Goal: Task Accomplishment & Management: Complete application form

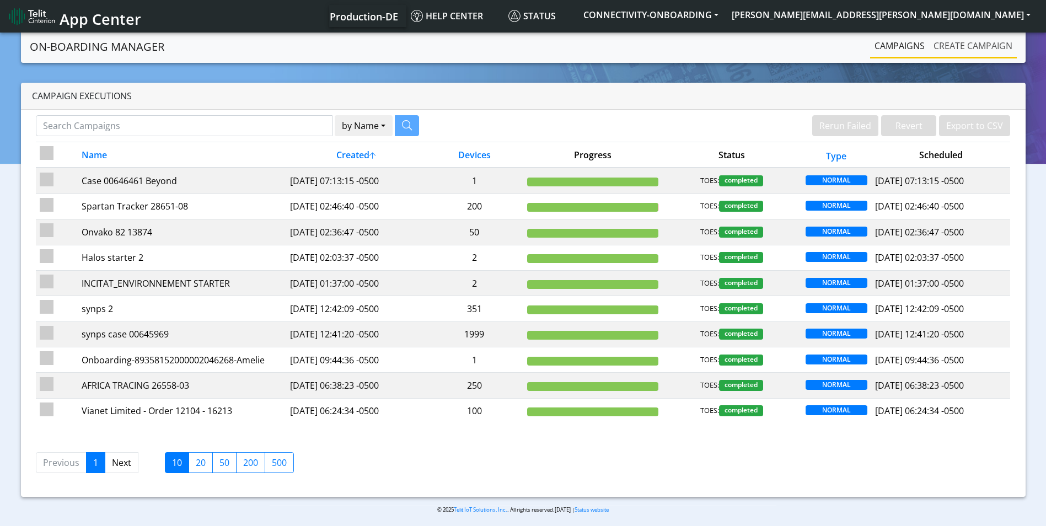
click at [981, 50] on link "Create campaign" at bounding box center [973, 46] width 88 height 22
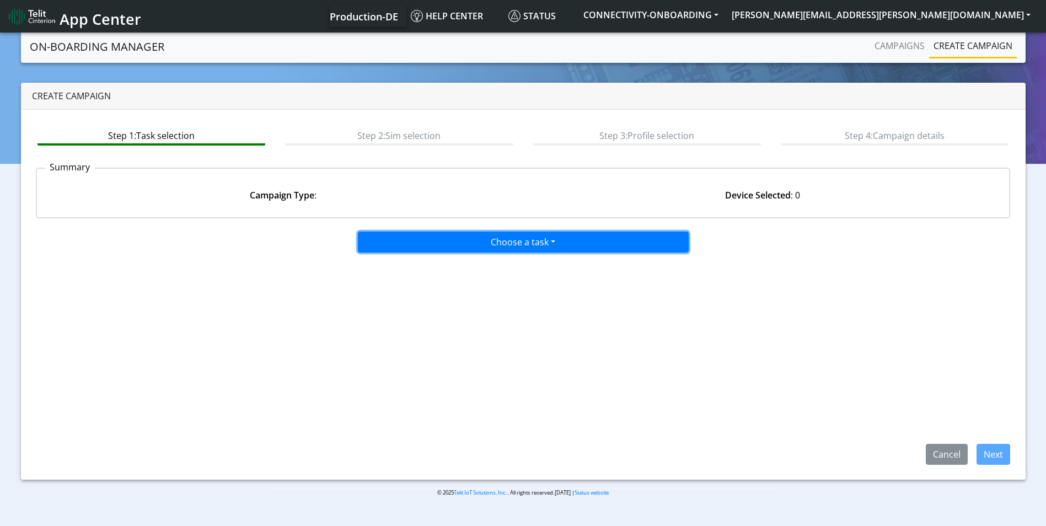
click at [511, 245] on button "Choose a task" at bounding box center [523, 242] width 331 height 21
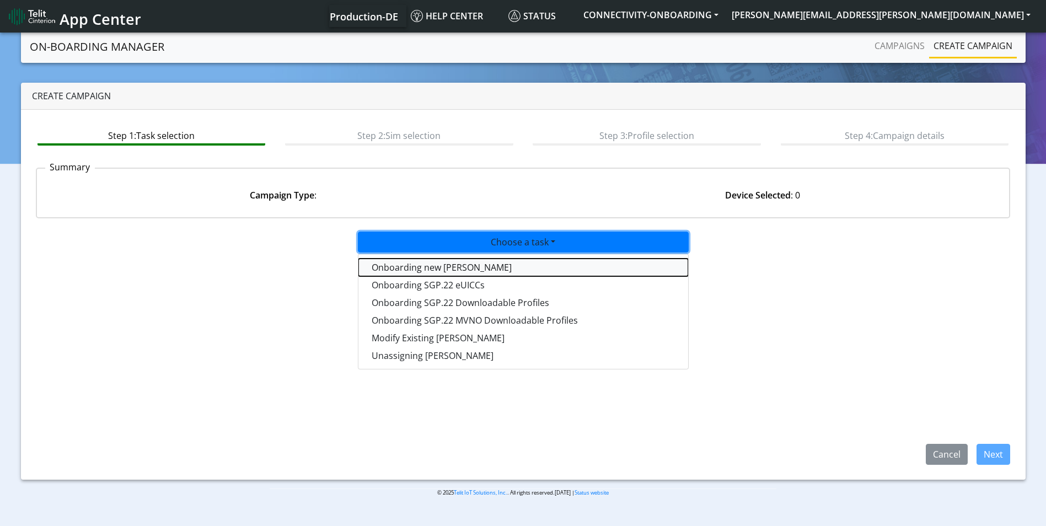
click at [443, 265] on tasktoes-dropdown "Onboarding new [PERSON_NAME]" at bounding box center [523, 268] width 330 height 18
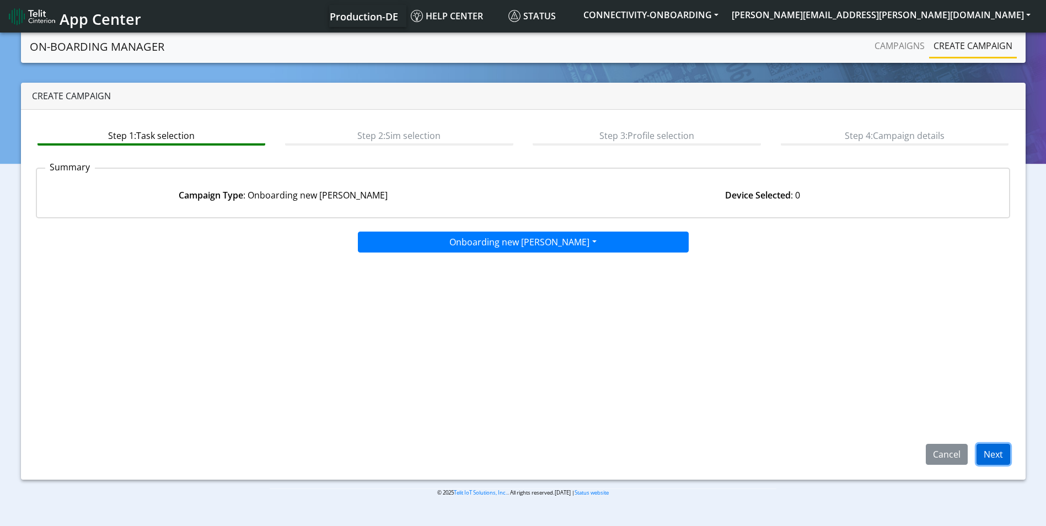
click at [997, 452] on button "Next" at bounding box center [994, 454] width 34 height 21
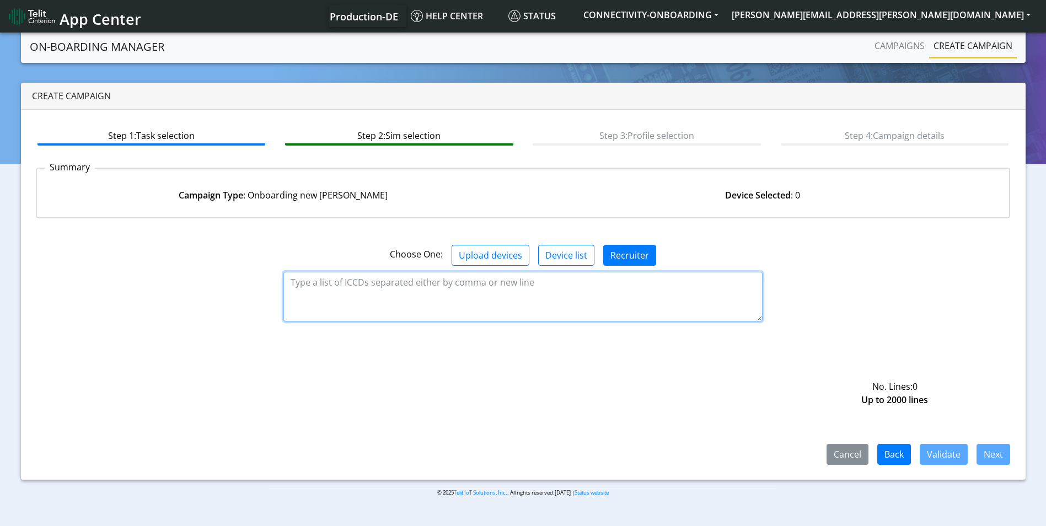
click at [488, 283] on textarea at bounding box center [522, 297] width 479 height 50
paste textarea "89358151000035145740"
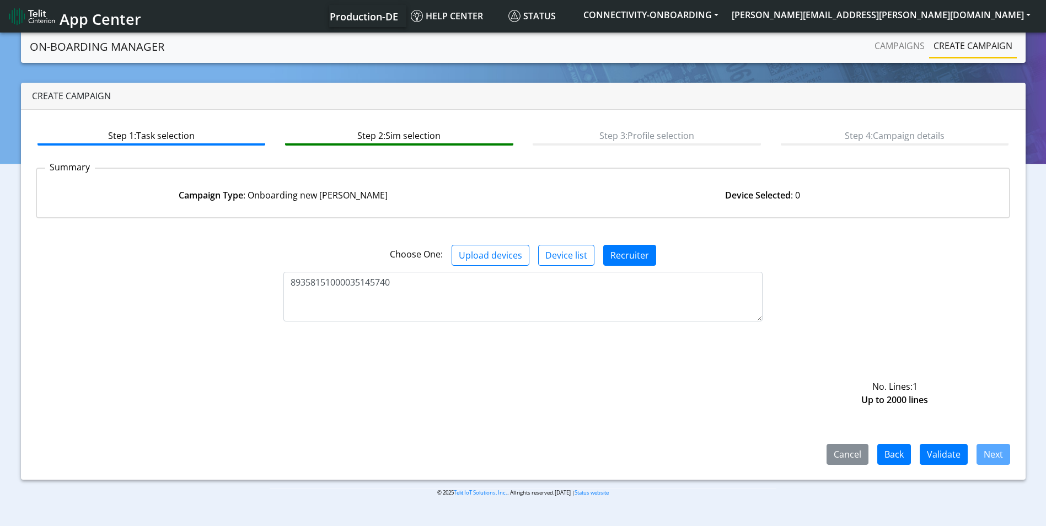
click at [855, 279] on div "89358151000035145740 No. Lines: 1 Up to 2000 lines" at bounding box center [524, 297] width 992 height 50
click at [950, 457] on button "Validate" at bounding box center [944, 454] width 48 height 21
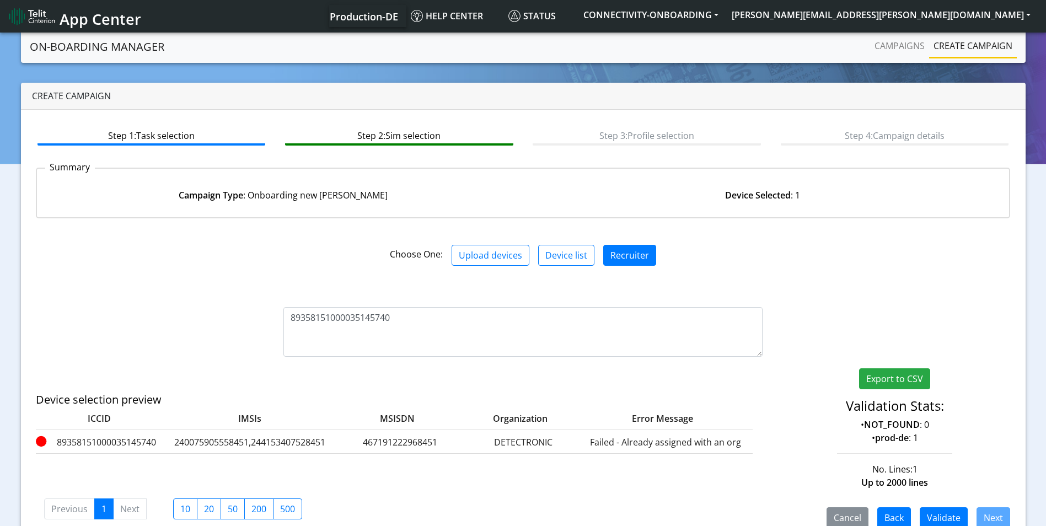
scroll to position [22, 0]
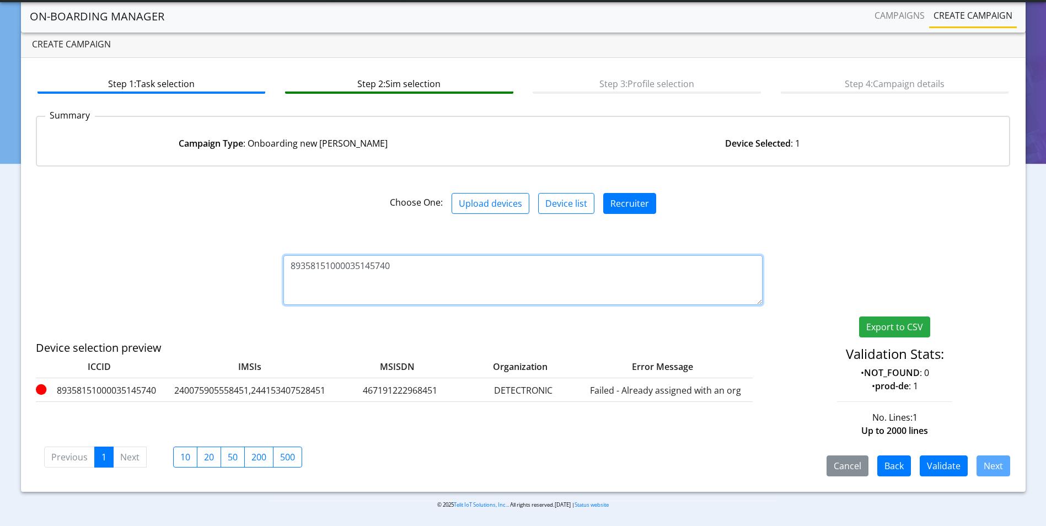
drag, startPoint x: 384, startPoint y: 275, endPoint x: 65, endPoint y: 192, distance: 330.3
click at [65, 192] on div "Choose One: Upload devices Device list Recruiter 89358151000035145740 Export to…" at bounding box center [523, 326] width 975 height 302
paste textarea "1377024"
type textarea "89358151000031377024"
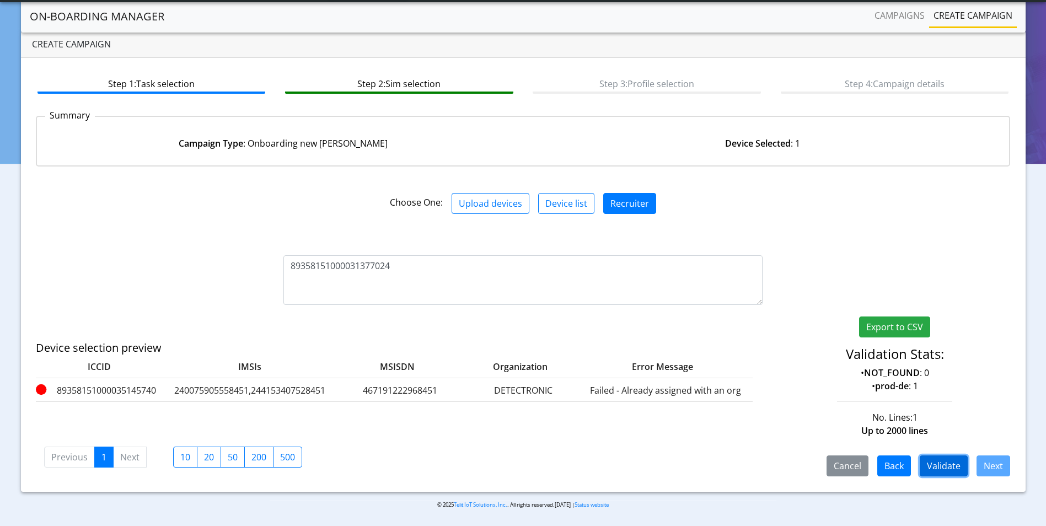
click at [940, 473] on button "Validate" at bounding box center [944, 466] width 48 height 21
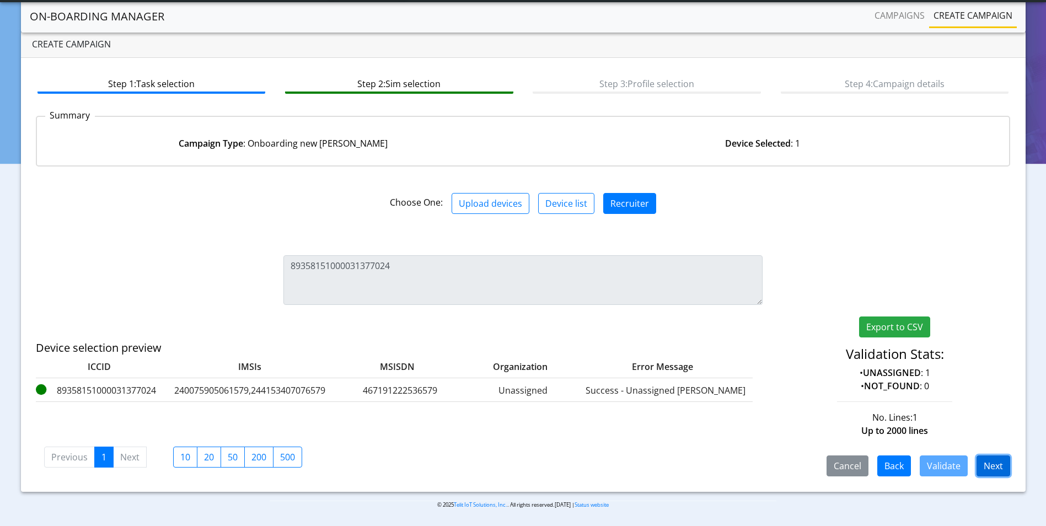
click at [989, 458] on button "Next" at bounding box center [994, 466] width 34 height 21
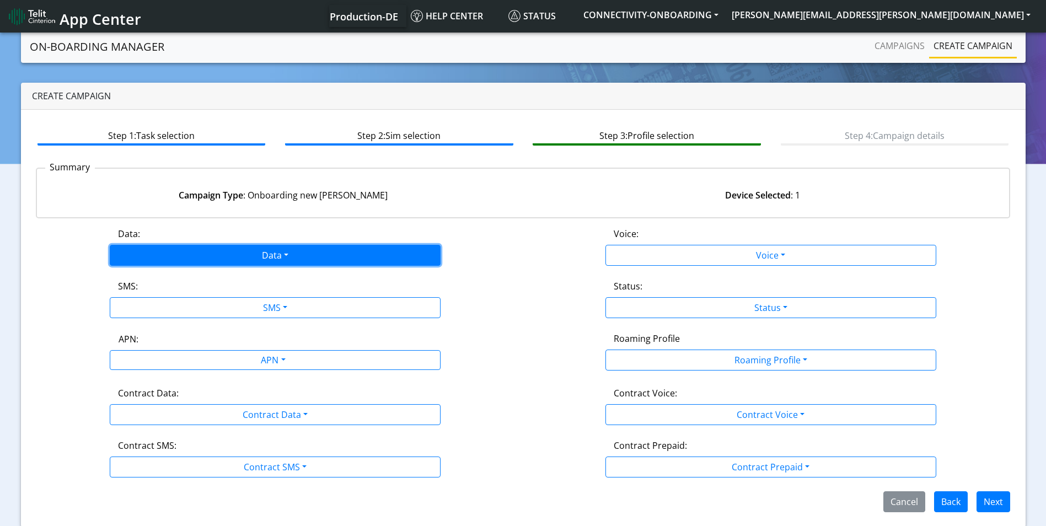
click at [298, 250] on button "Data" at bounding box center [275, 255] width 331 height 21
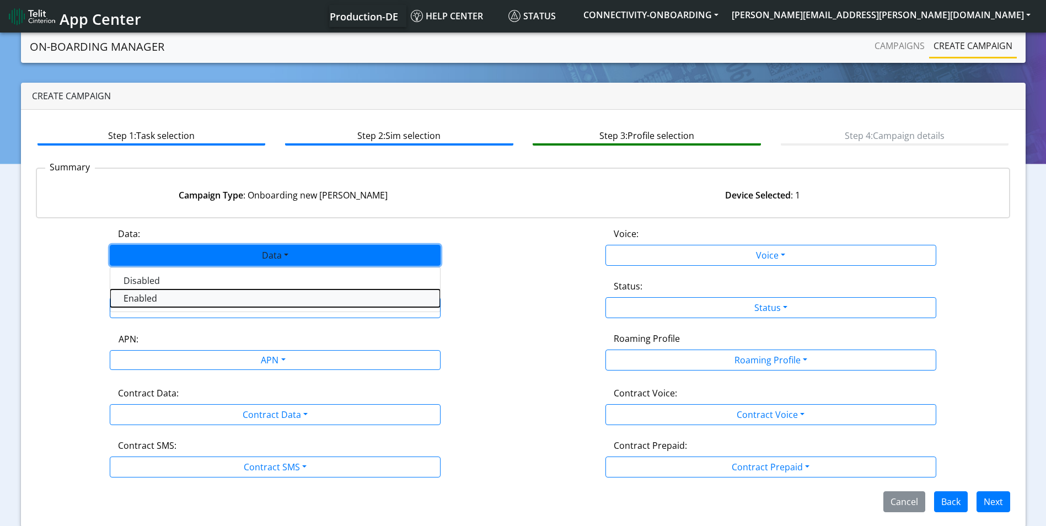
click at [224, 306] on button "Enabled" at bounding box center [275, 299] width 330 height 18
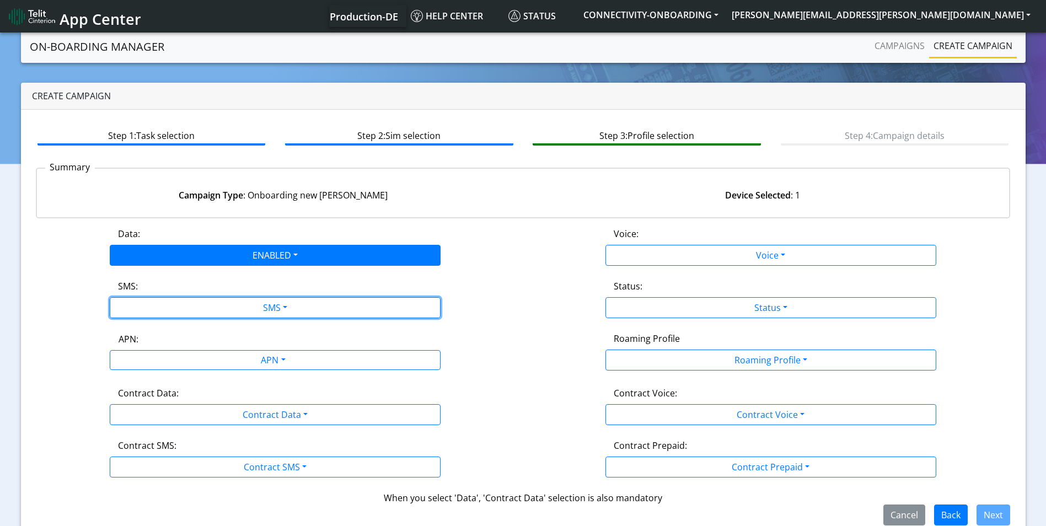
click at [224, 306] on button "SMS" at bounding box center [275, 307] width 331 height 21
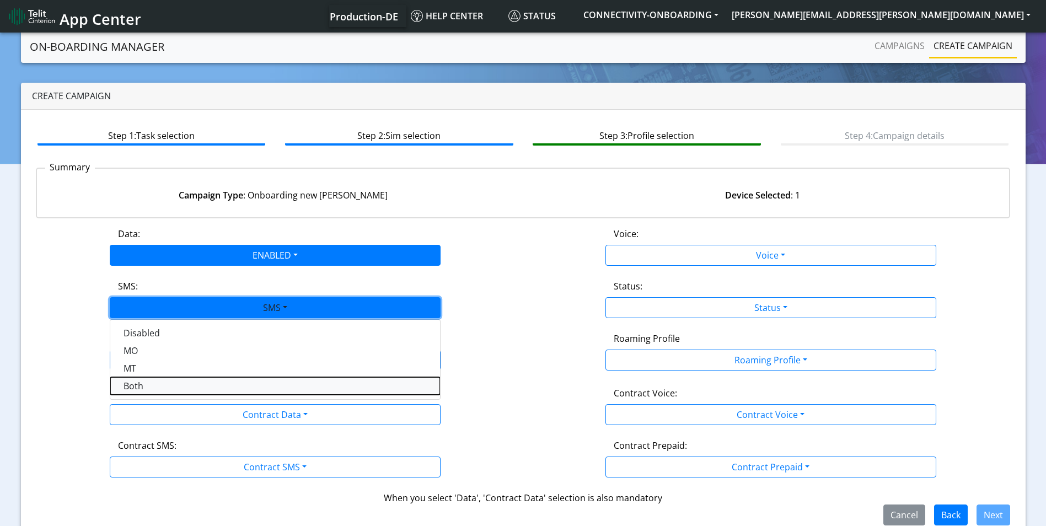
click at [181, 386] on button "Both" at bounding box center [275, 386] width 330 height 18
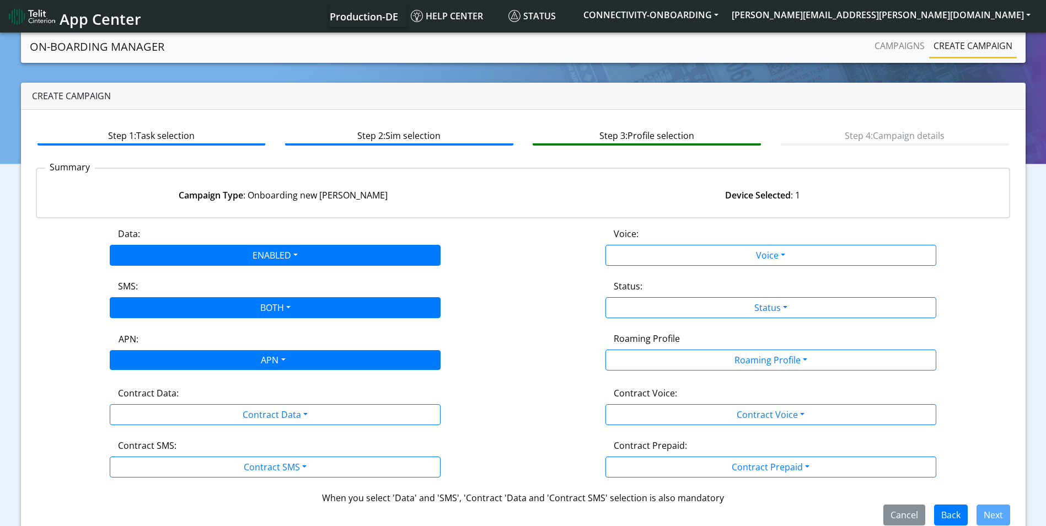
click at [199, 358] on div "APN" at bounding box center [273, 362] width 350 height 22
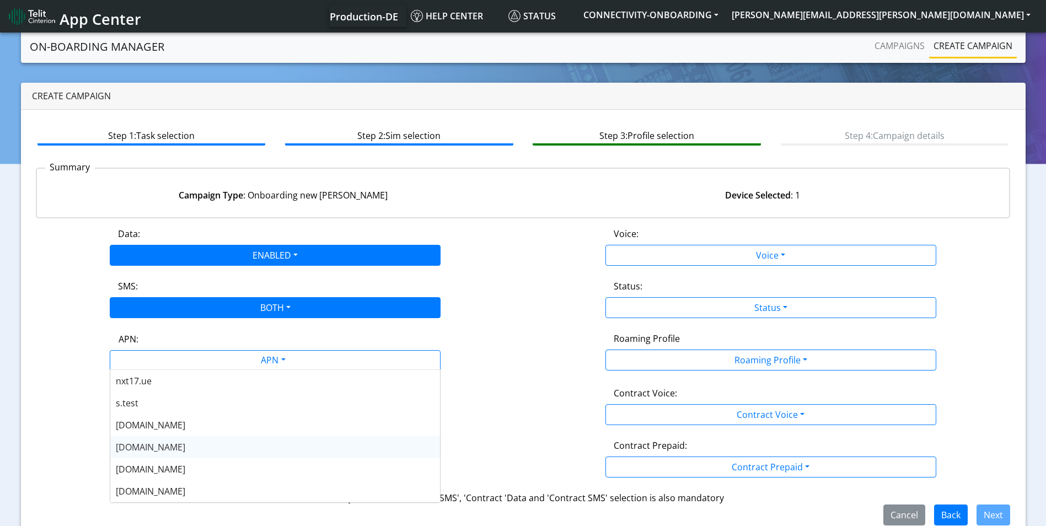
click at [163, 440] on div "[DOMAIN_NAME]" at bounding box center [275, 447] width 330 height 22
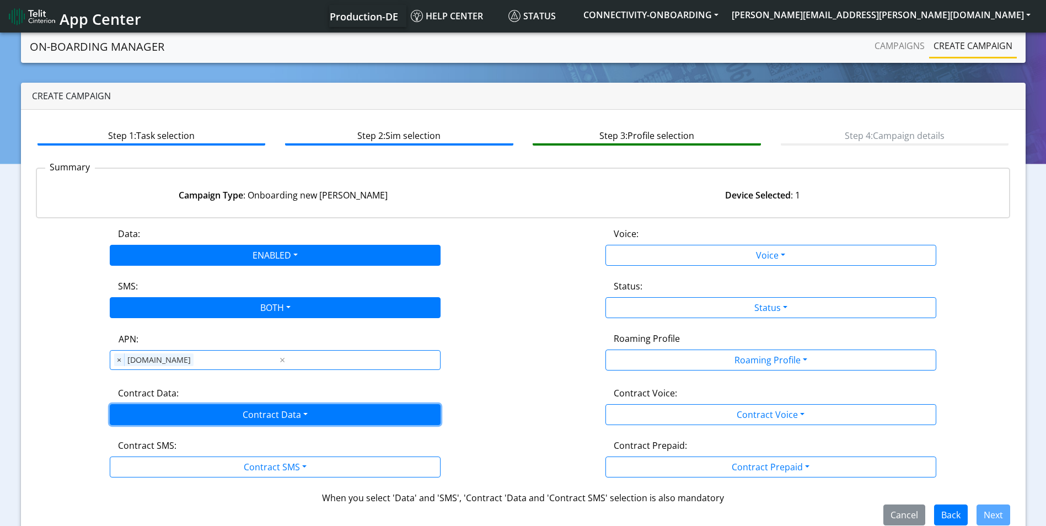
click at [180, 411] on button "Contract Data" at bounding box center [275, 414] width 331 height 21
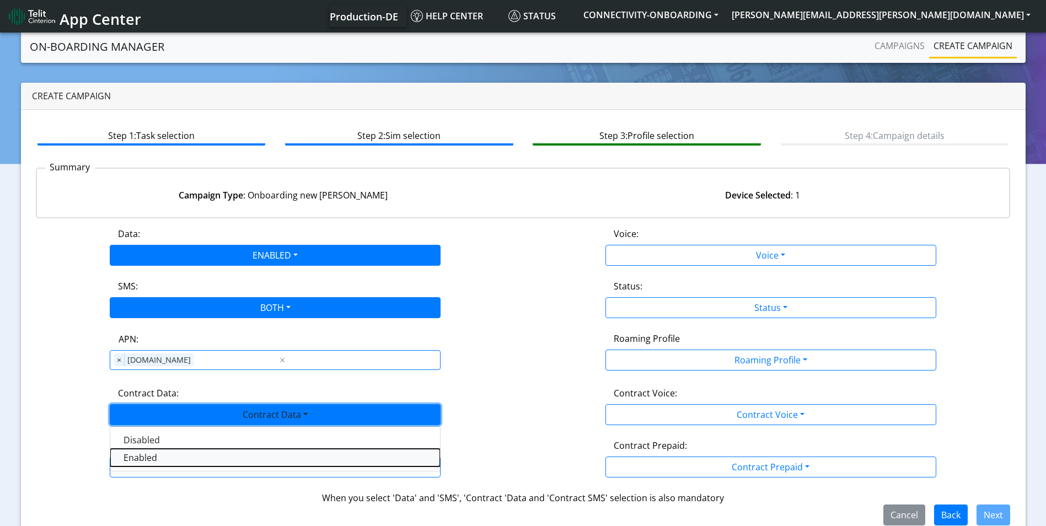
click at [185, 453] on Dataenabled-dropdown "Enabled" at bounding box center [275, 458] width 330 height 18
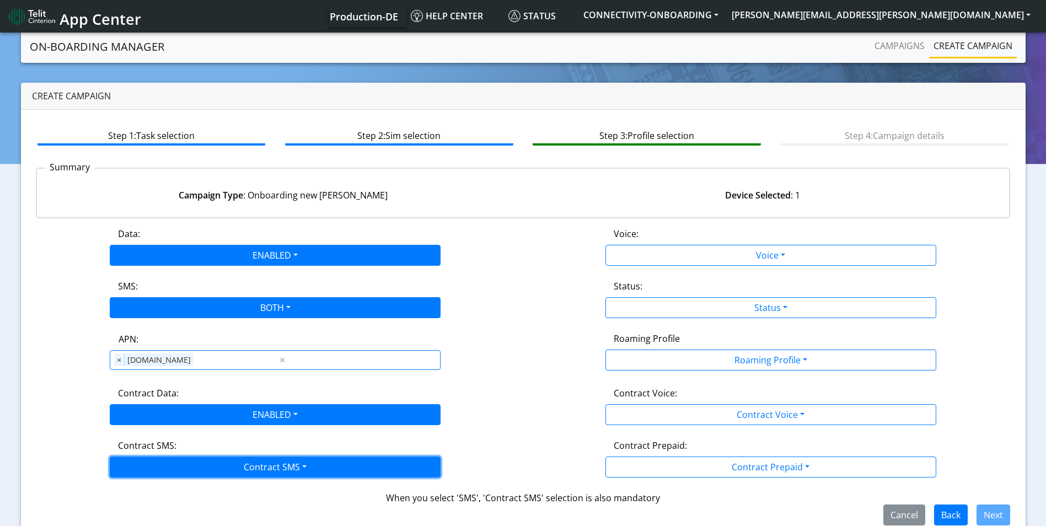
click at [185, 466] on button "Contract SMS" at bounding box center [275, 467] width 331 height 21
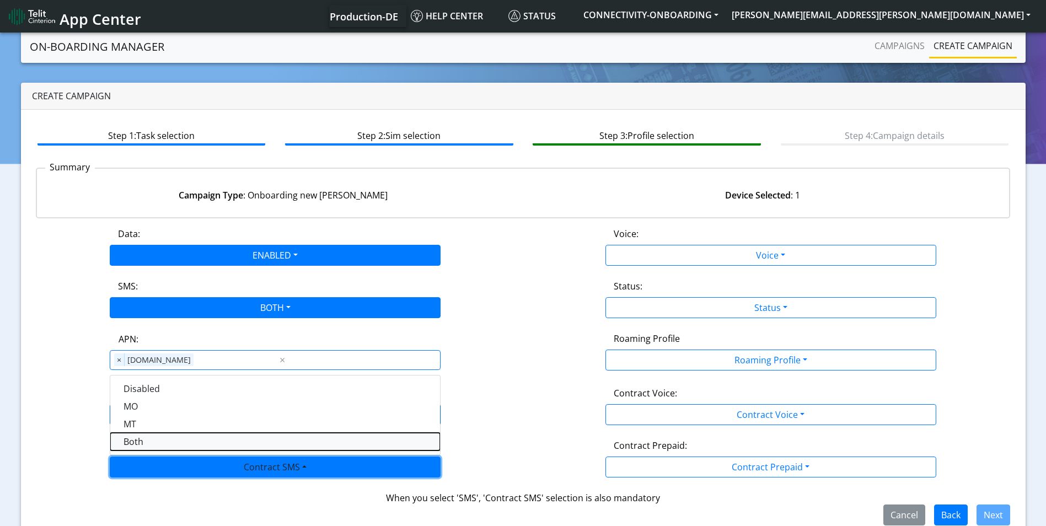
click at [149, 442] on SMSboth-dropdown "Both" at bounding box center [275, 442] width 330 height 18
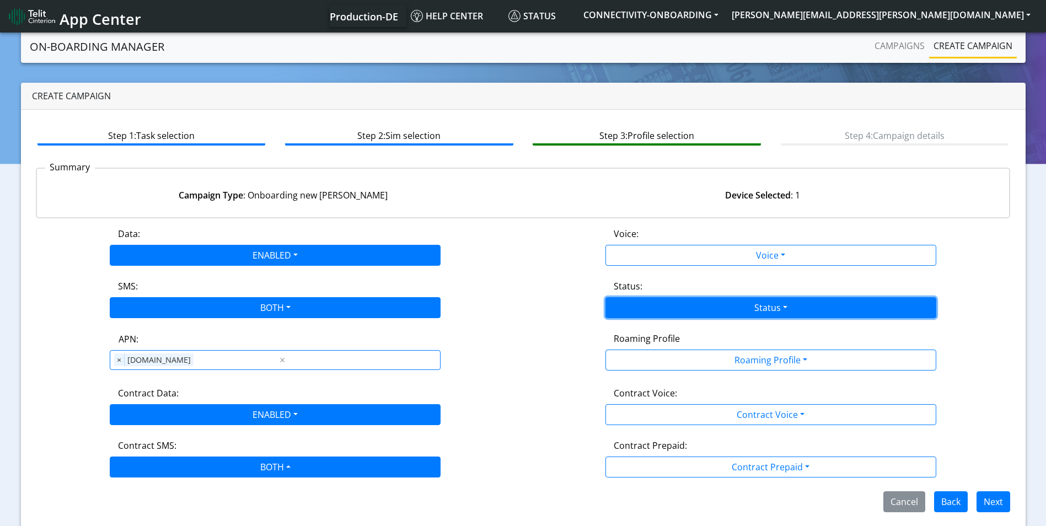
click at [680, 316] on button "Status" at bounding box center [771, 307] width 331 height 21
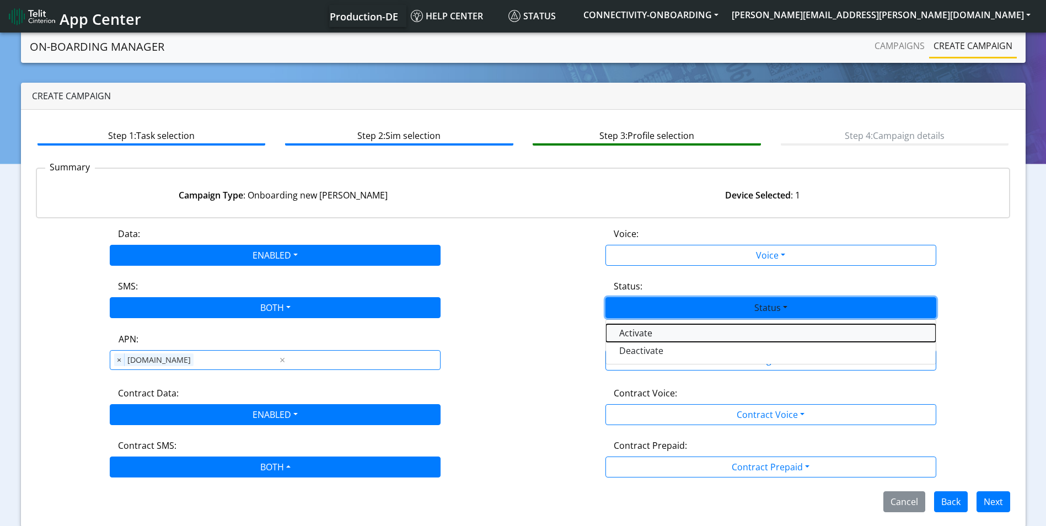
click at [672, 331] on button "Activate" at bounding box center [771, 333] width 330 height 18
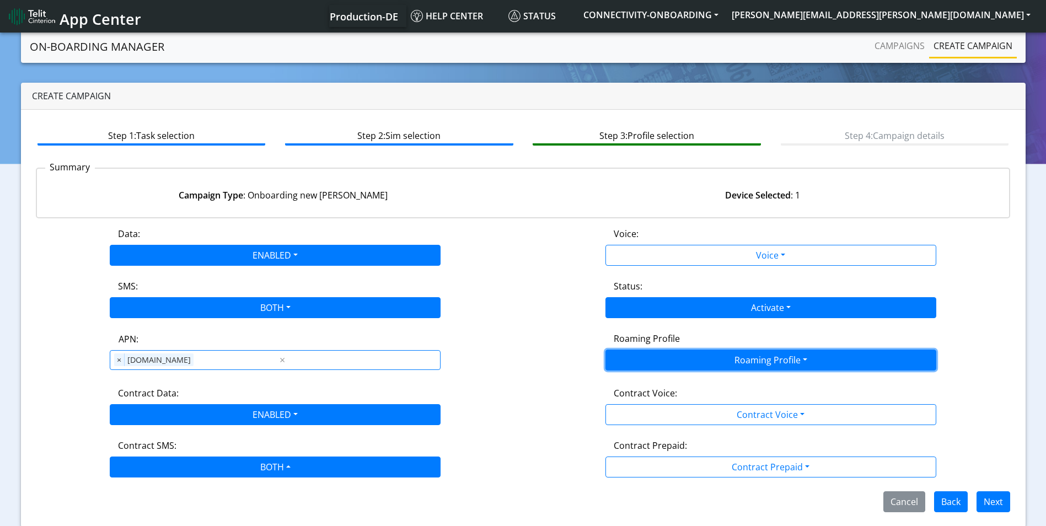
click at [674, 360] on button "Roaming Profile" at bounding box center [771, 360] width 331 height 21
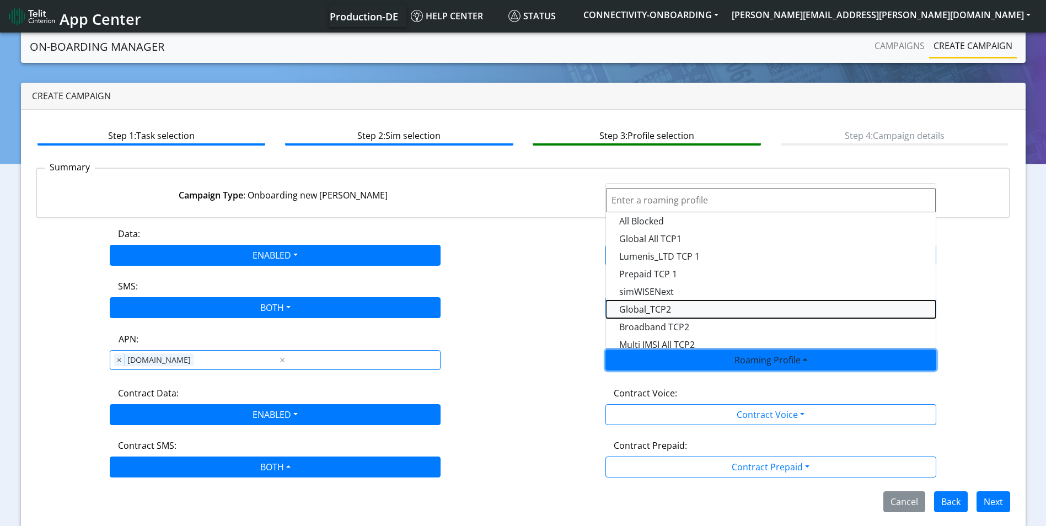
click at [685, 309] on Profile-dropdown "Global_TCP2" at bounding box center [771, 310] width 330 height 18
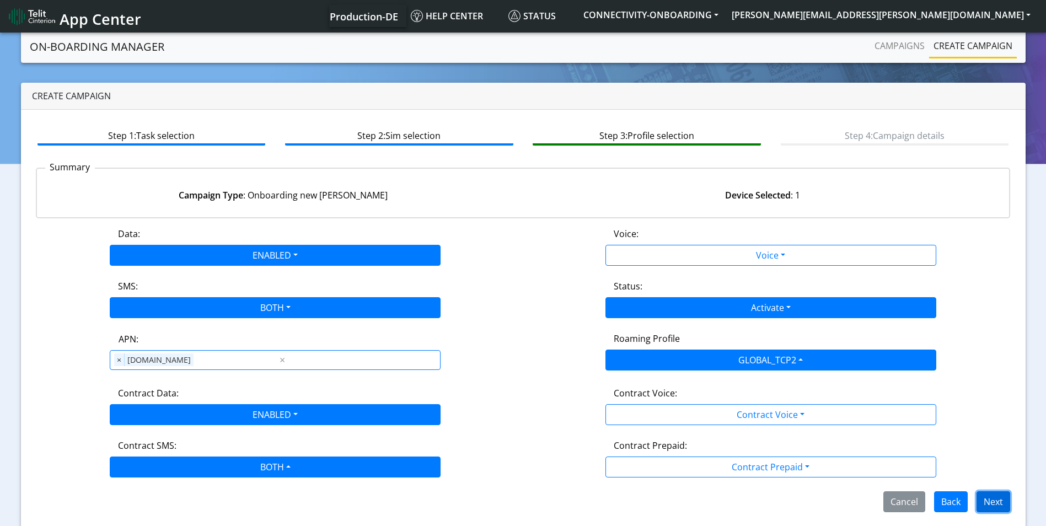
click at [999, 497] on button "Next" at bounding box center [994, 501] width 34 height 21
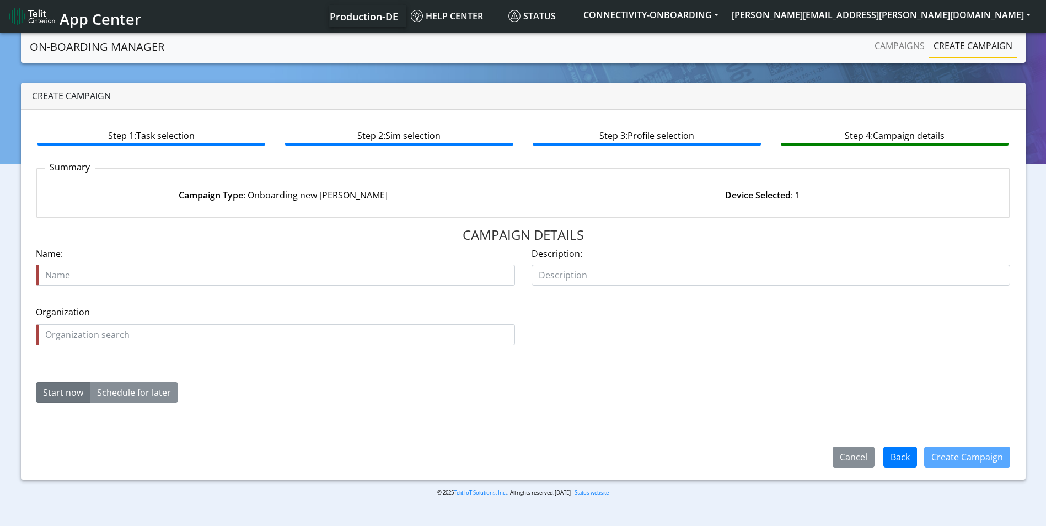
click at [191, 276] on input "text" at bounding box center [275, 275] width 479 height 21
type input "Detronic"
type input "activate"
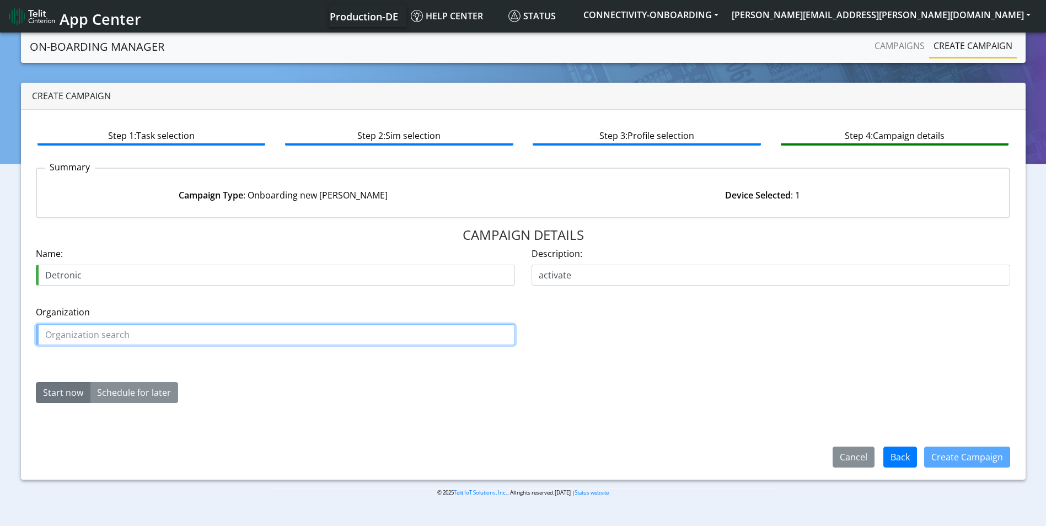
click at [153, 336] on input "text" at bounding box center [275, 334] width 479 height 21
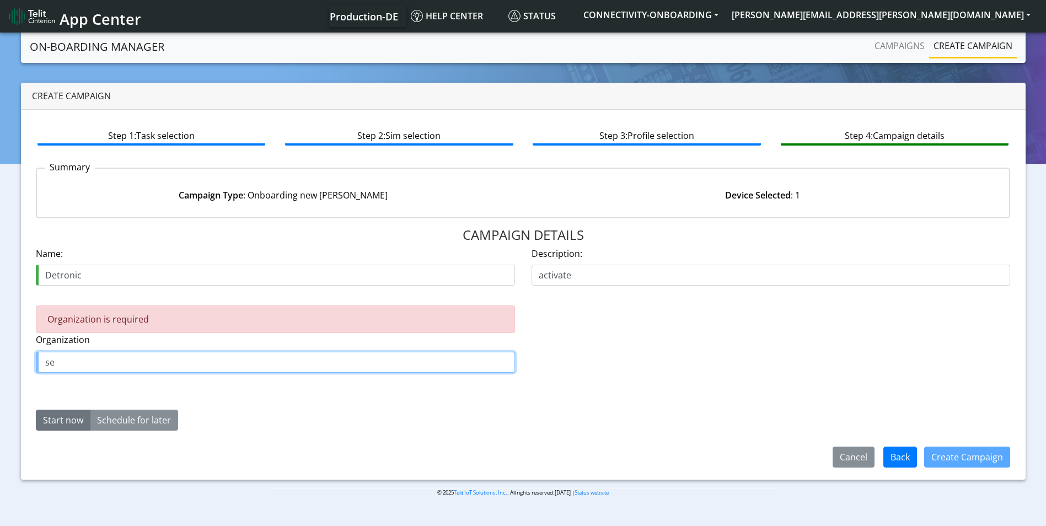
type input "s"
click at [110, 393] on button "DET ECTRONIC" at bounding box center [85, 388] width 99 height 18
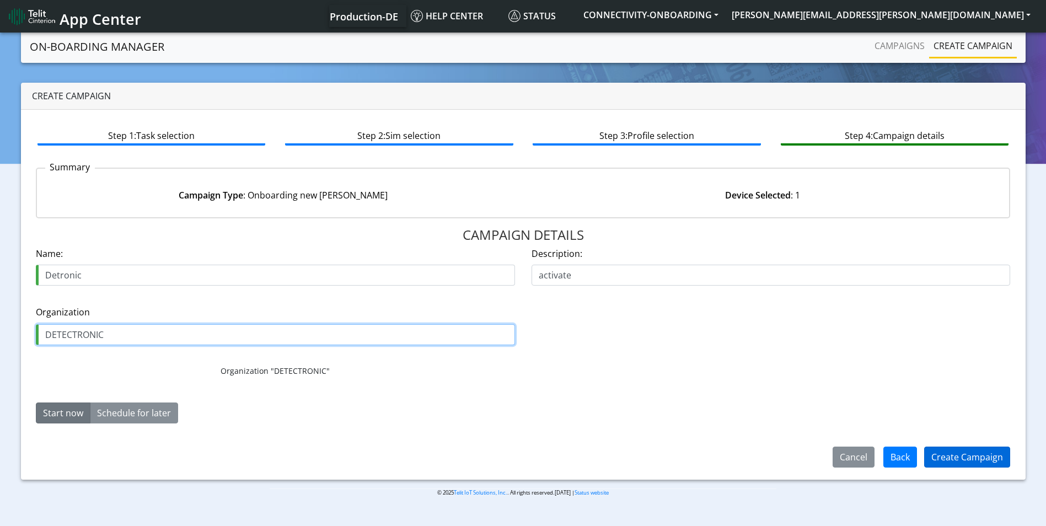
type input "DETECTRONIC"
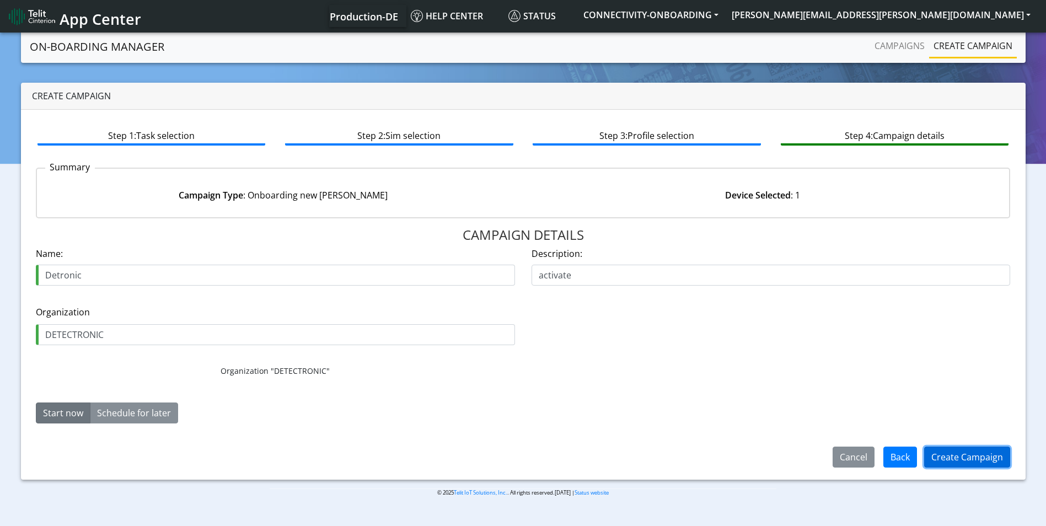
click at [942, 449] on button "Create Campaign" at bounding box center [967, 457] width 86 height 21
